Goal: Task Accomplishment & Management: Use online tool/utility

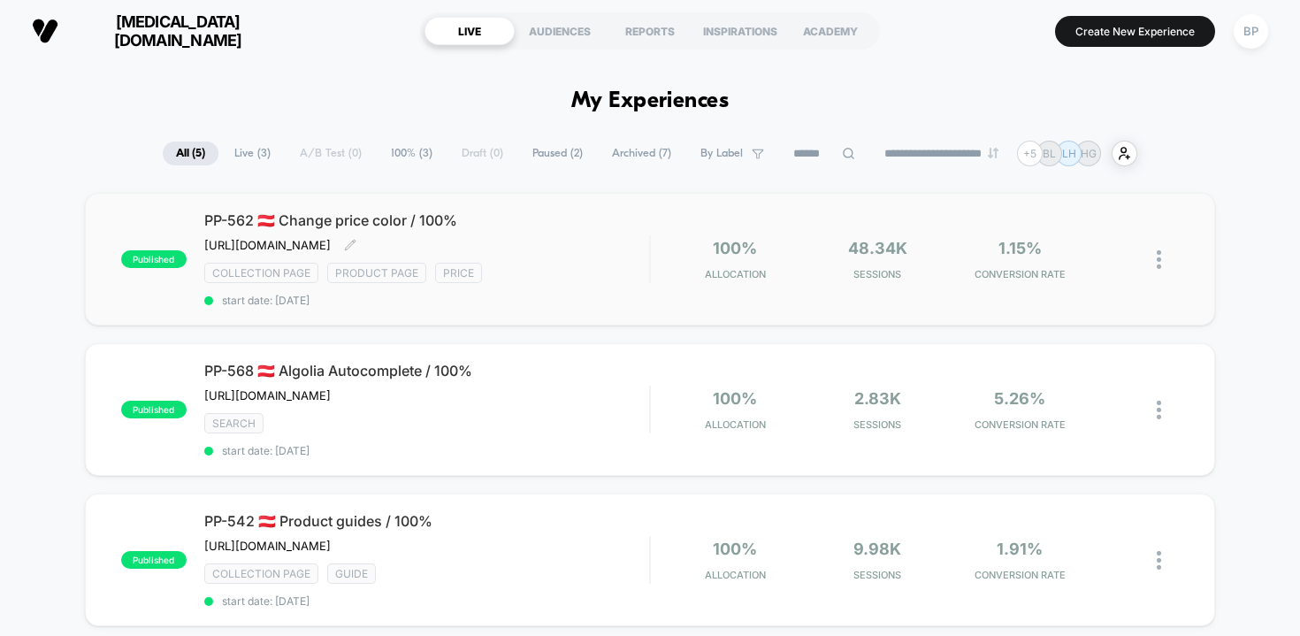
click at [612, 253] on div "PP-562 🇦🇹 Change price color / 100% https://gastrohero.atlassian.net/wiki/space…" at bounding box center [427, 259] width 446 height 96
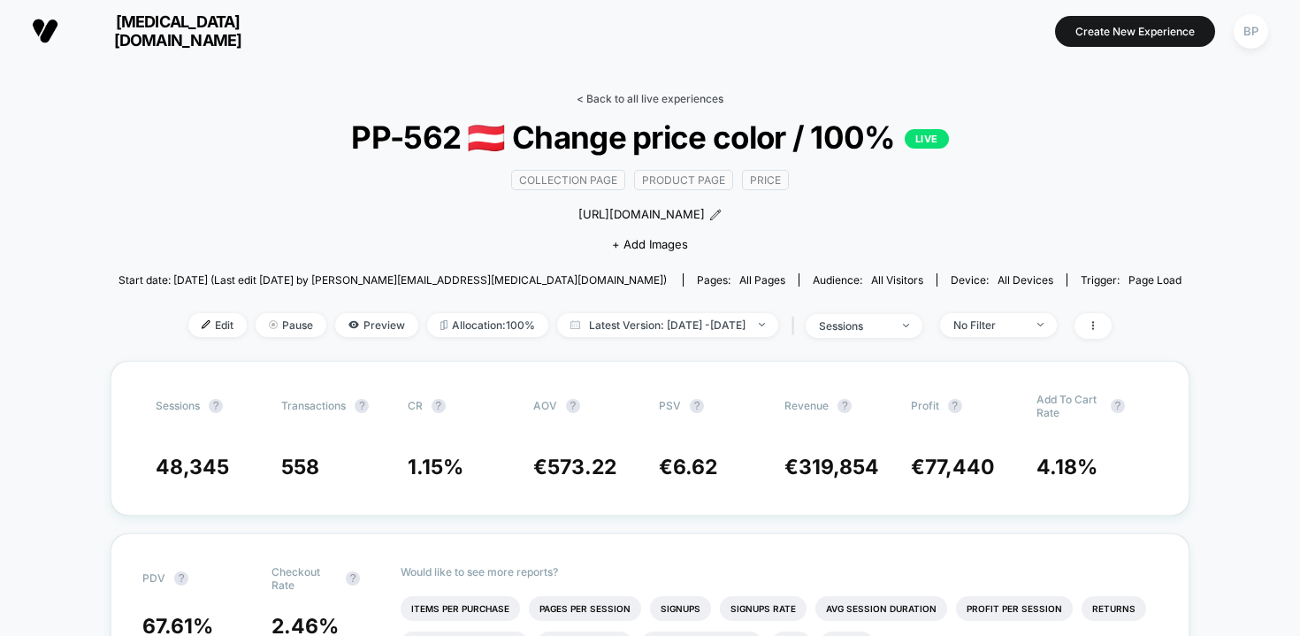
click at [596, 100] on link "< Back to all live experiences" at bounding box center [650, 98] width 147 height 13
